Goal: Navigation & Orientation: Find specific page/section

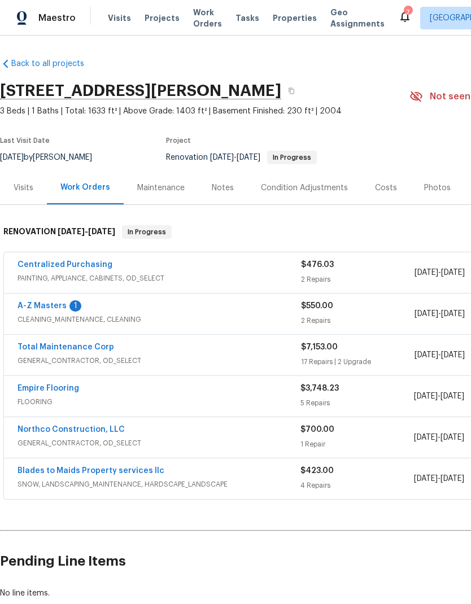
click at [158, 20] on span "Projects" at bounding box center [162, 17] width 35 height 11
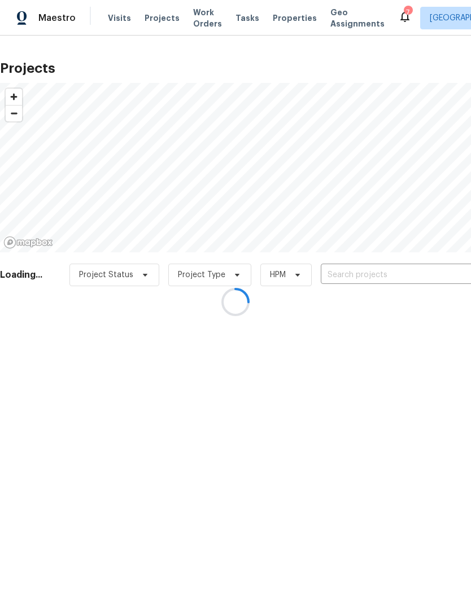
click at [391, 269] on div at bounding box center [235, 302] width 471 height 604
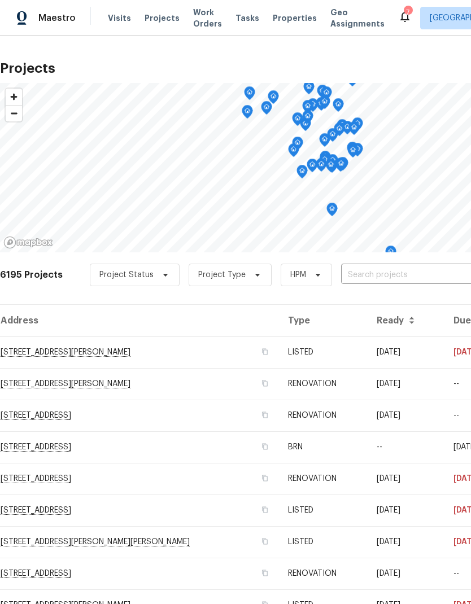
click at [395, 280] on input "text" at bounding box center [405, 276] width 129 height 18
type input "2120"
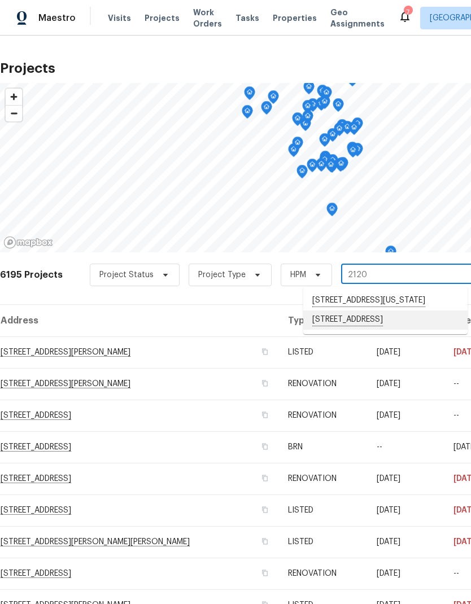
click at [415, 325] on li "[STREET_ADDRESS]" at bounding box center [385, 320] width 164 height 19
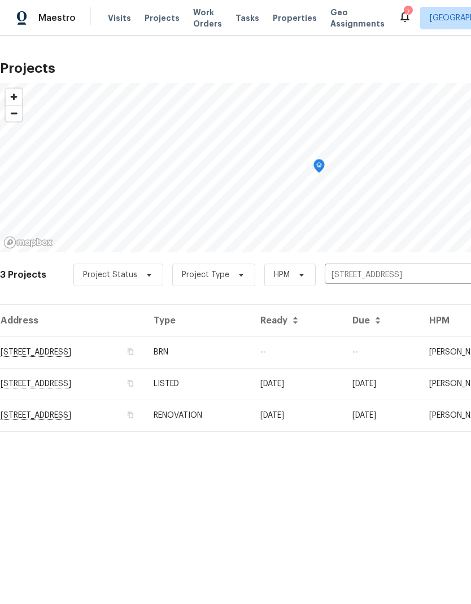
click at [105, 349] on td "[STREET_ADDRESS]" at bounding box center [72, 353] width 145 height 32
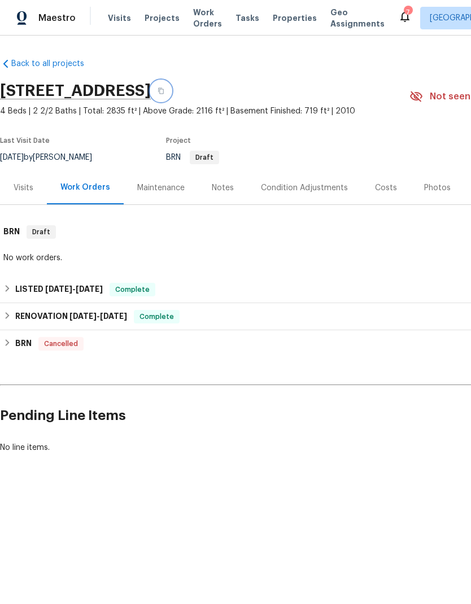
click at [171, 92] on button "button" at bounding box center [161, 91] width 20 height 20
click at [276, 18] on span "Properties" at bounding box center [295, 17] width 44 height 11
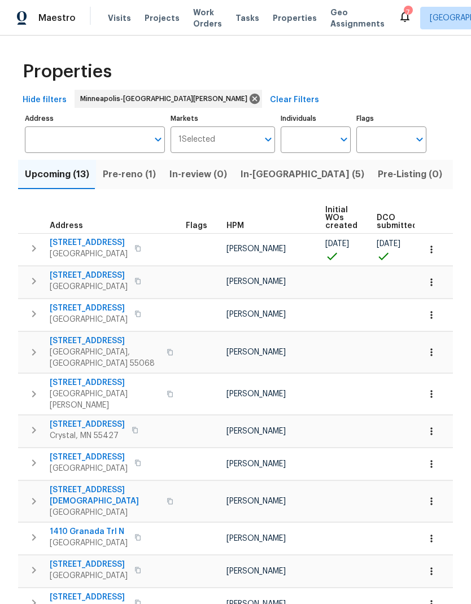
click at [82, 142] on input "text" at bounding box center [86, 139] width 123 height 27
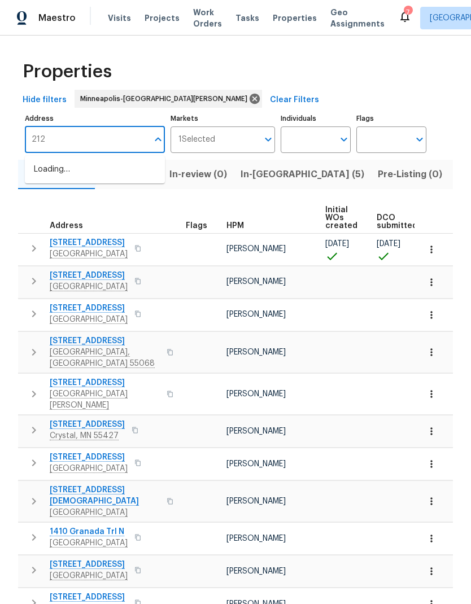
type input "2120"
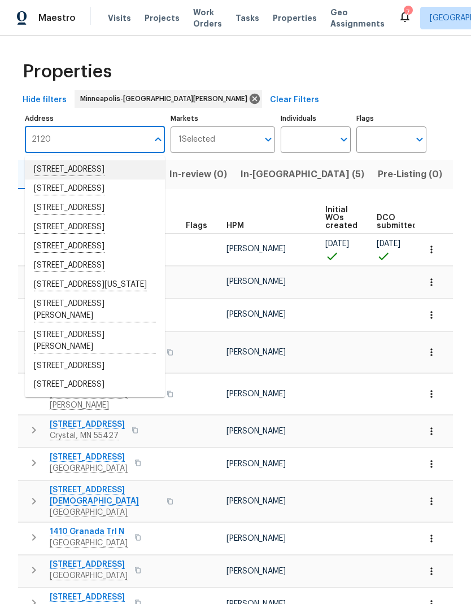
click at [91, 172] on li "[STREET_ADDRESS]" at bounding box center [95, 169] width 140 height 19
